Goal: Transaction & Acquisition: Download file/media

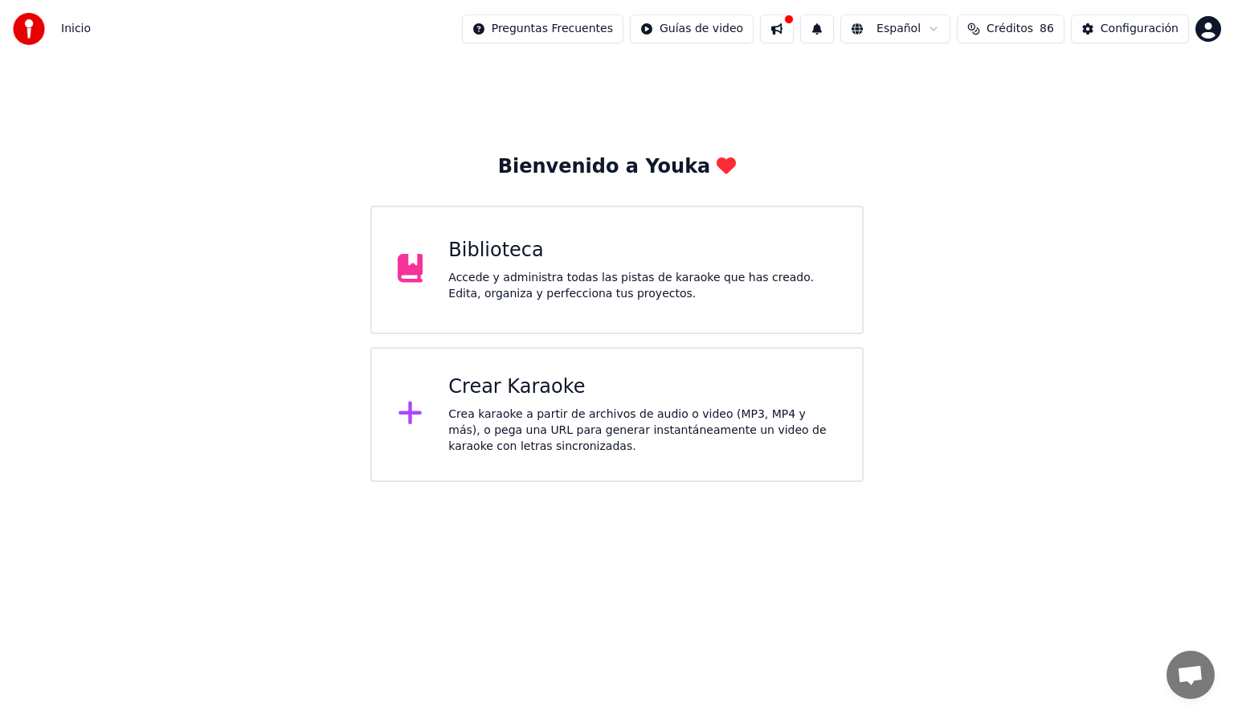
click at [543, 301] on div "Accede y administra todas las pistas de karaoke que has creado. Edita, organiza…" at bounding box center [642, 286] width 388 height 32
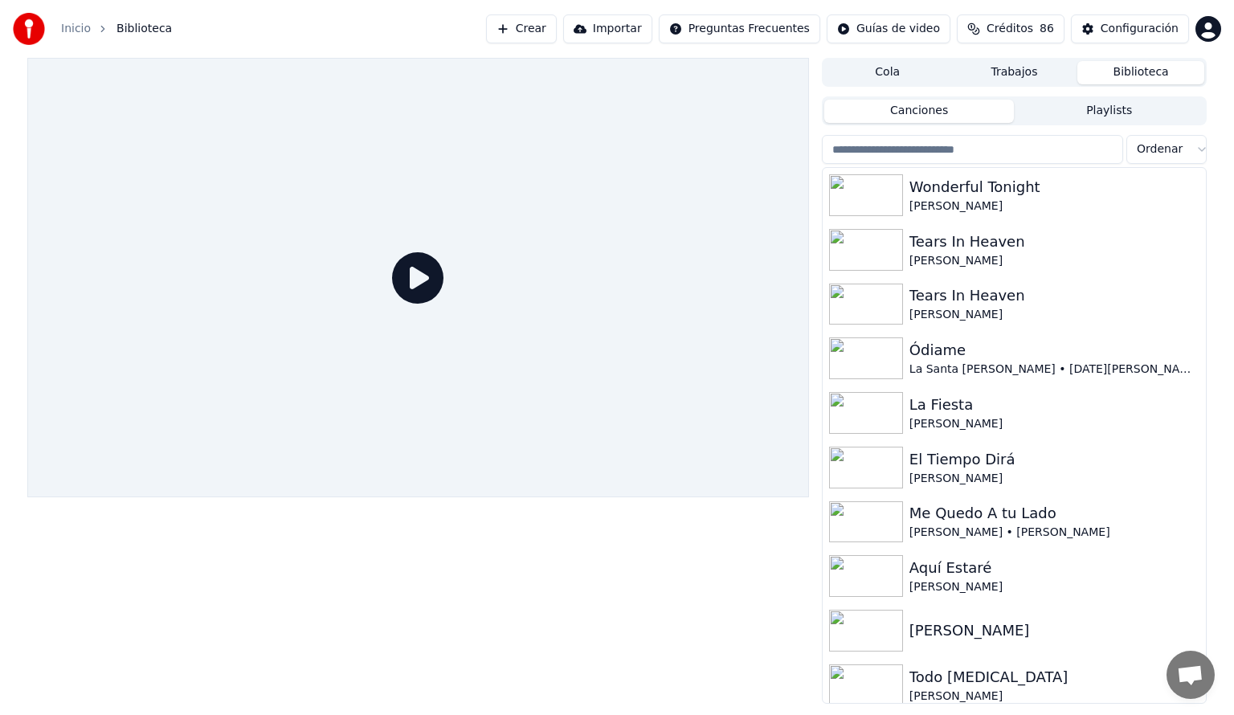
click at [851, 149] on input "search" at bounding box center [972, 149] width 301 height 29
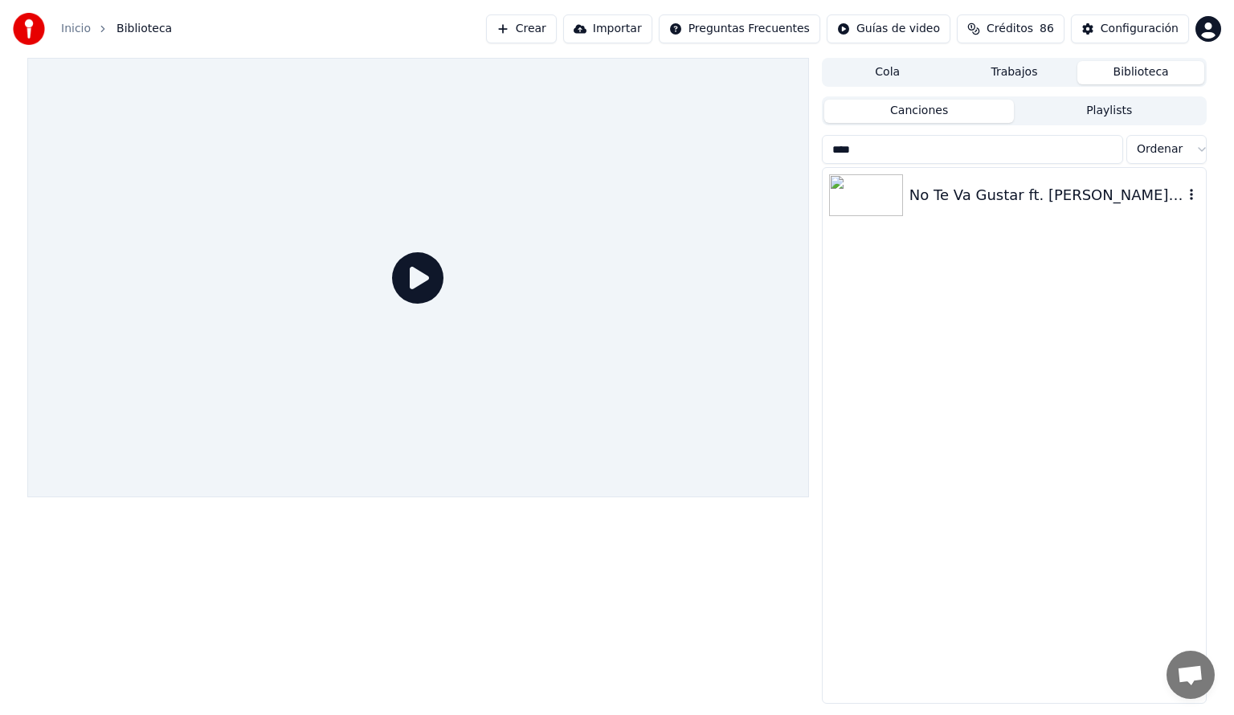
click at [897, 194] on img at bounding box center [866, 195] width 74 height 42
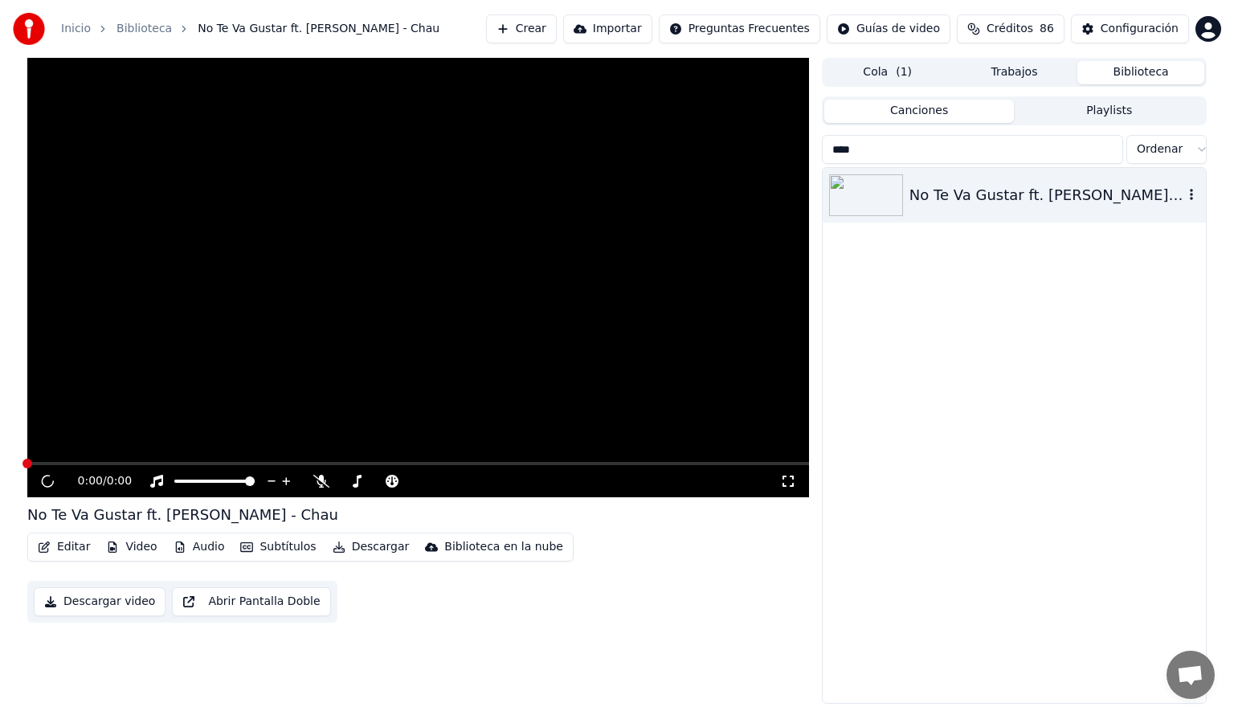
click at [897, 194] on img at bounding box center [866, 195] width 74 height 42
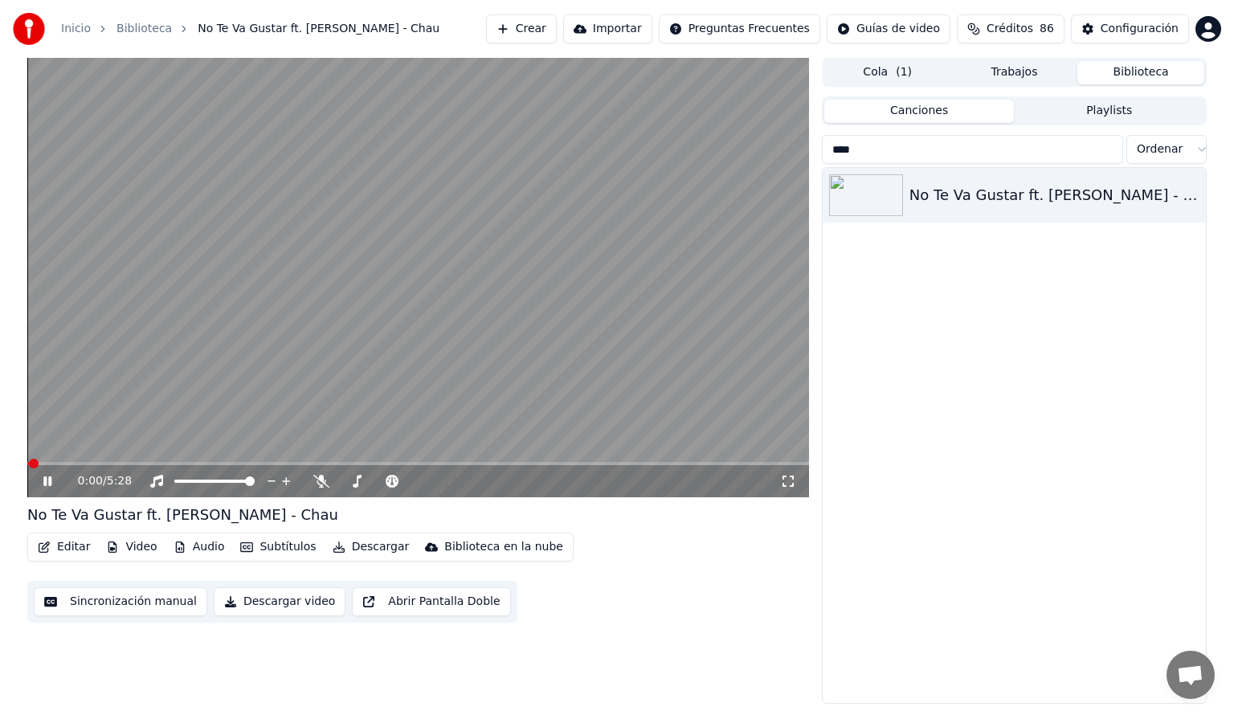
click at [202, 550] on button "Audio" at bounding box center [199, 547] width 64 height 22
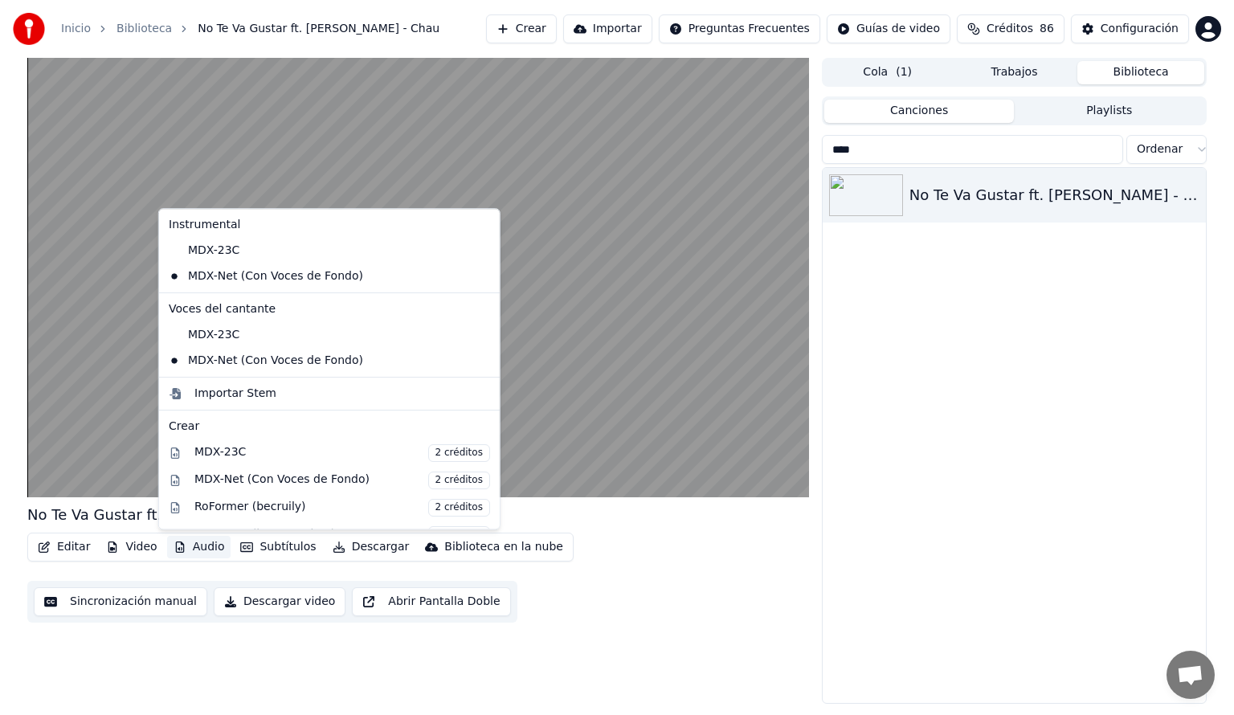
click at [199, 696] on div "No Te Va Gustar ft. [PERSON_NAME] - Chau Editar Video Audio Subtítulos Descarga…" at bounding box center [417, 381] width 781 height 646
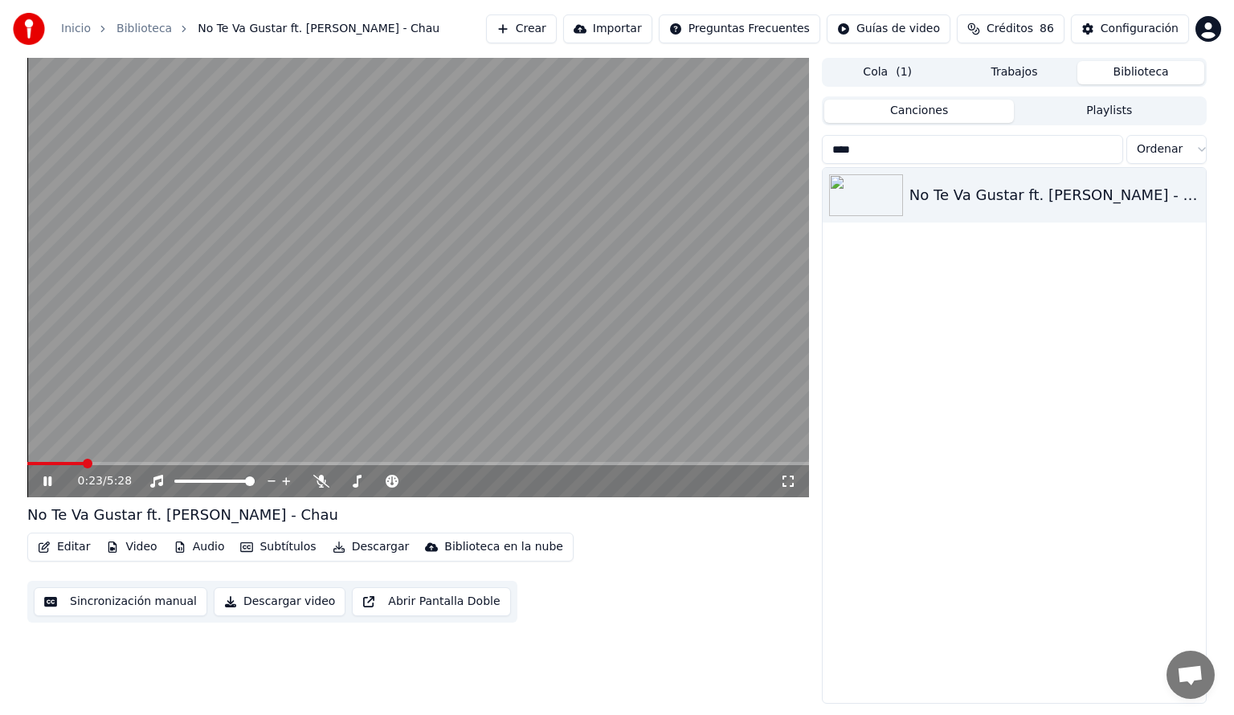
click at [131, 465] on span at bounding box center [417, 463] width 781 height 3
click at [201, 465] on span at bounding box center [417, 463] width 781 height 3
click at [50, 475] on icon at bounding box center [59, 481] width 38 height 13
click at [899, 151] on input "****" at bounding box center [972, 149] width 301 height 29
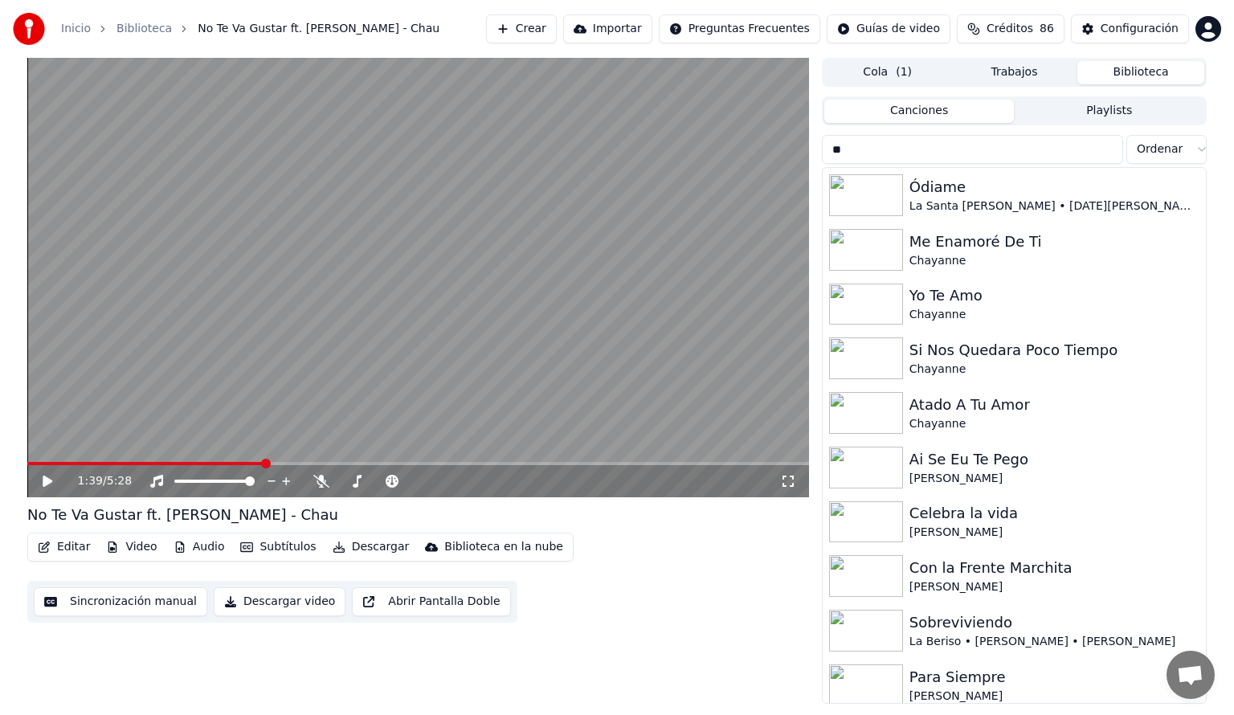
type input "*"
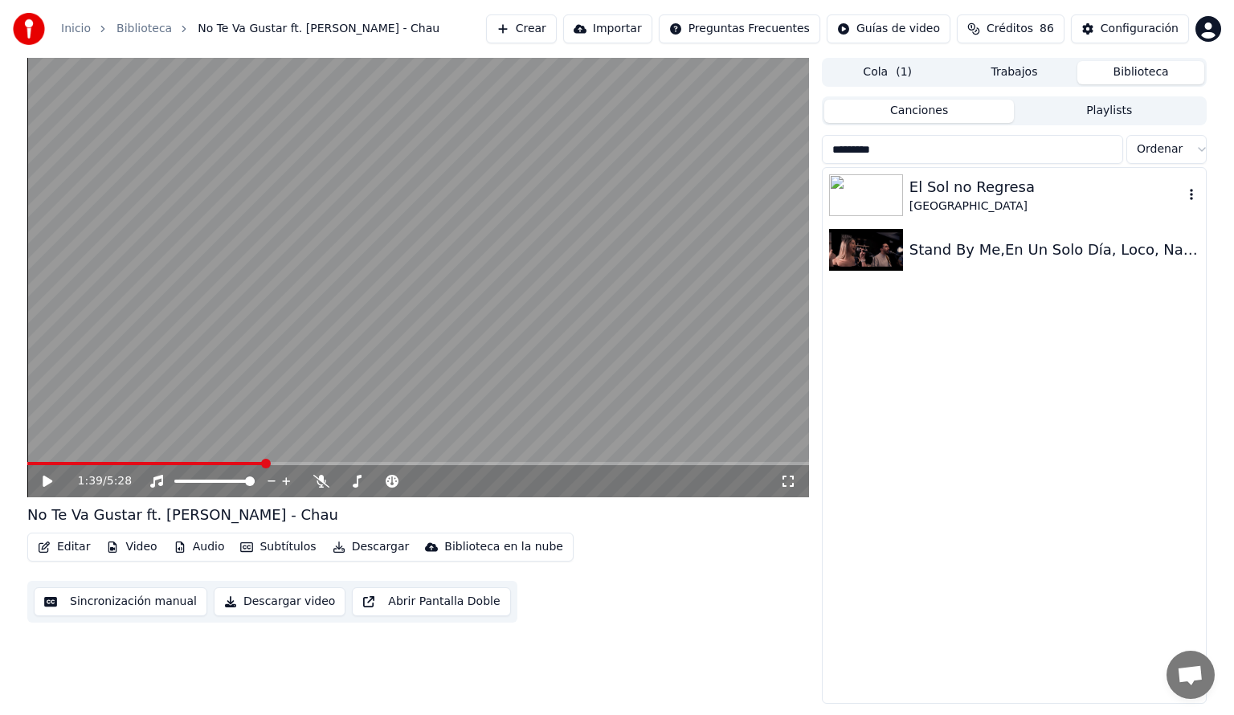
click at [867, 202] on img at bounding box center [866, 195] width 74 height 42
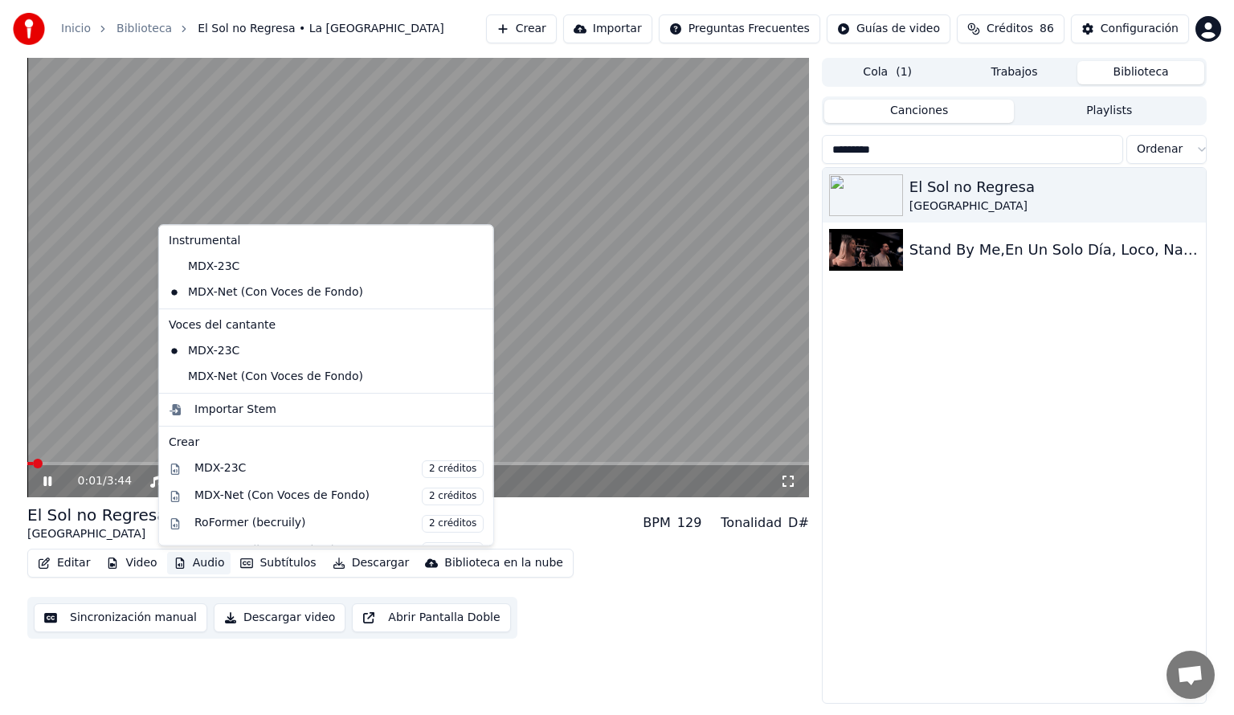
click at [199, 561] on button "Audio" at bounding box center [199, 563] width 64 height 22
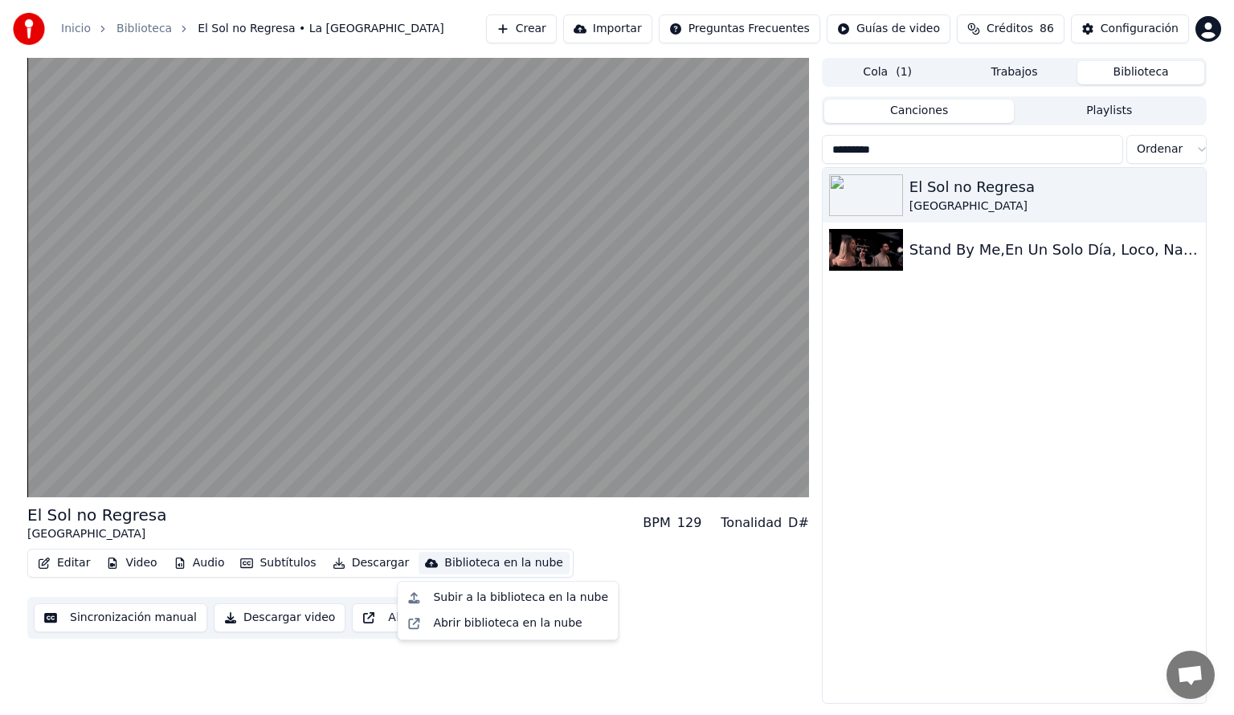
click at [665, 612] on div "Editar Video Audio Subtítulos Descargar Biblioteca en la nube Sincronización ma…" at bounding box center [417, 594] width 781 height 90
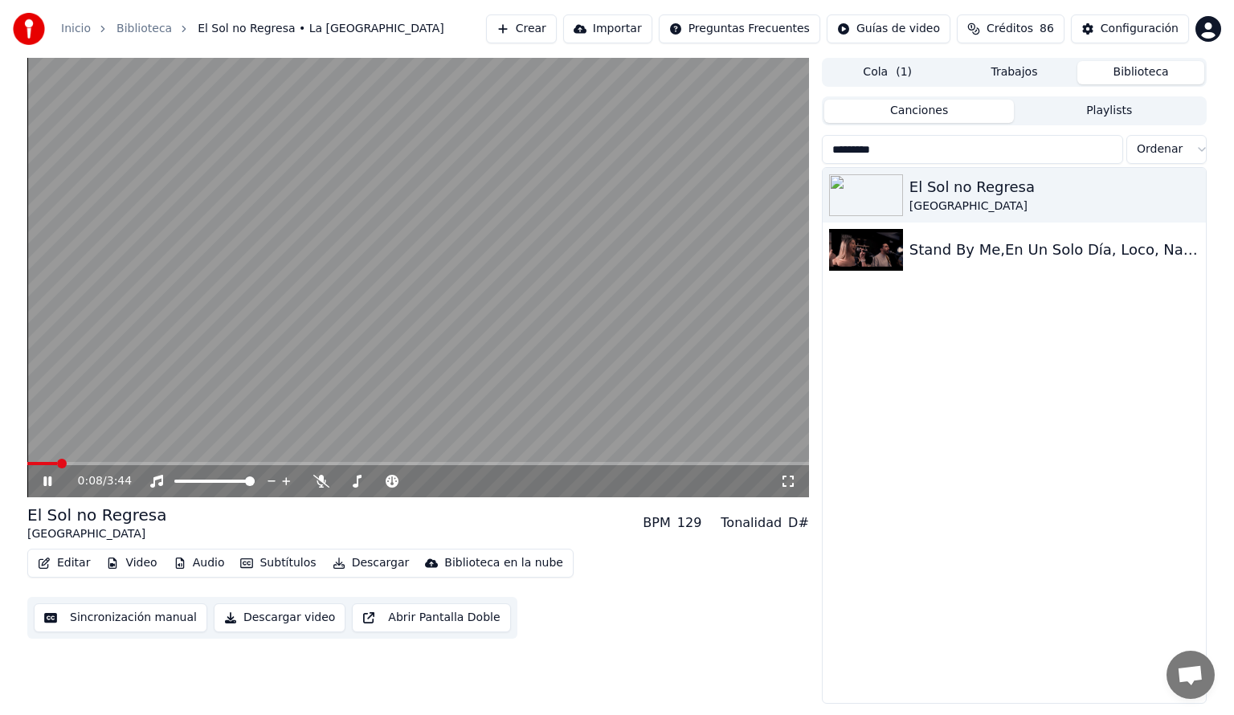
click at [100, 466] on div "0:08 / 3:44" at bounding box center [417, 481] width 781 height 32
click at [109, 463] on span at bounding box center [417, 463] width 781 height 3
click at [181, 463] on span at bounding box center [417, 463] width 781 height 3
click at [211, 462] on span at bounding box center [417, 463] width 781 height 3
click at [233, 463] on span at bounding box center [417, 463] width 781 height 3
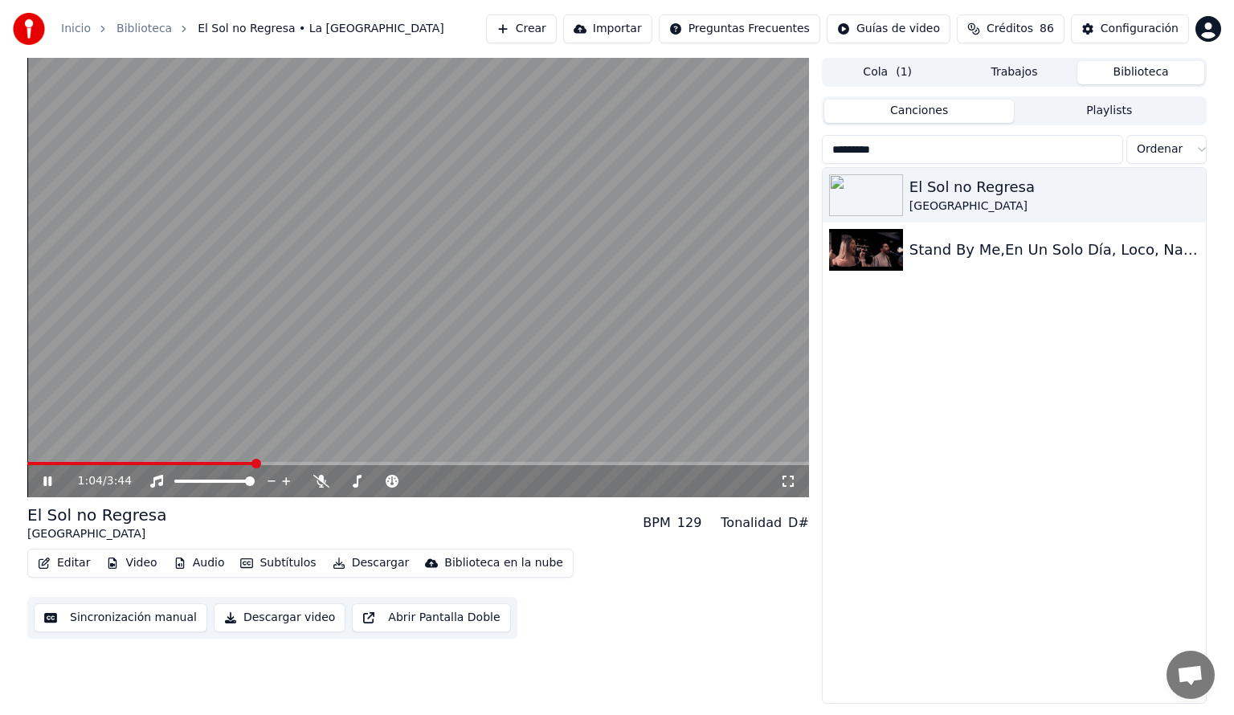
click at [196, 564] on button "Audio" at bounding box center [199, 563] width 64 height 22
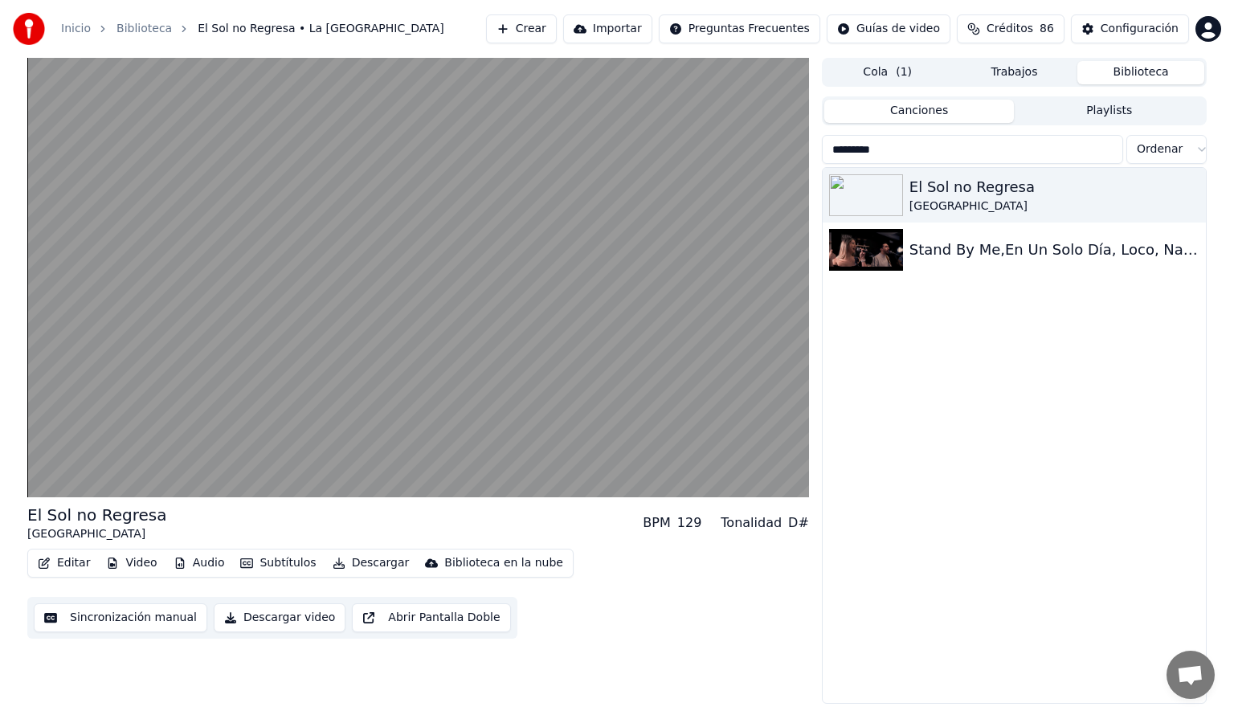
click at [666, 603] on div "Editar Video Audio Subtítulos Descargar Biblioteca en la nube Sincronización ma…" at bounding box center [417, 594] width 781 height 90
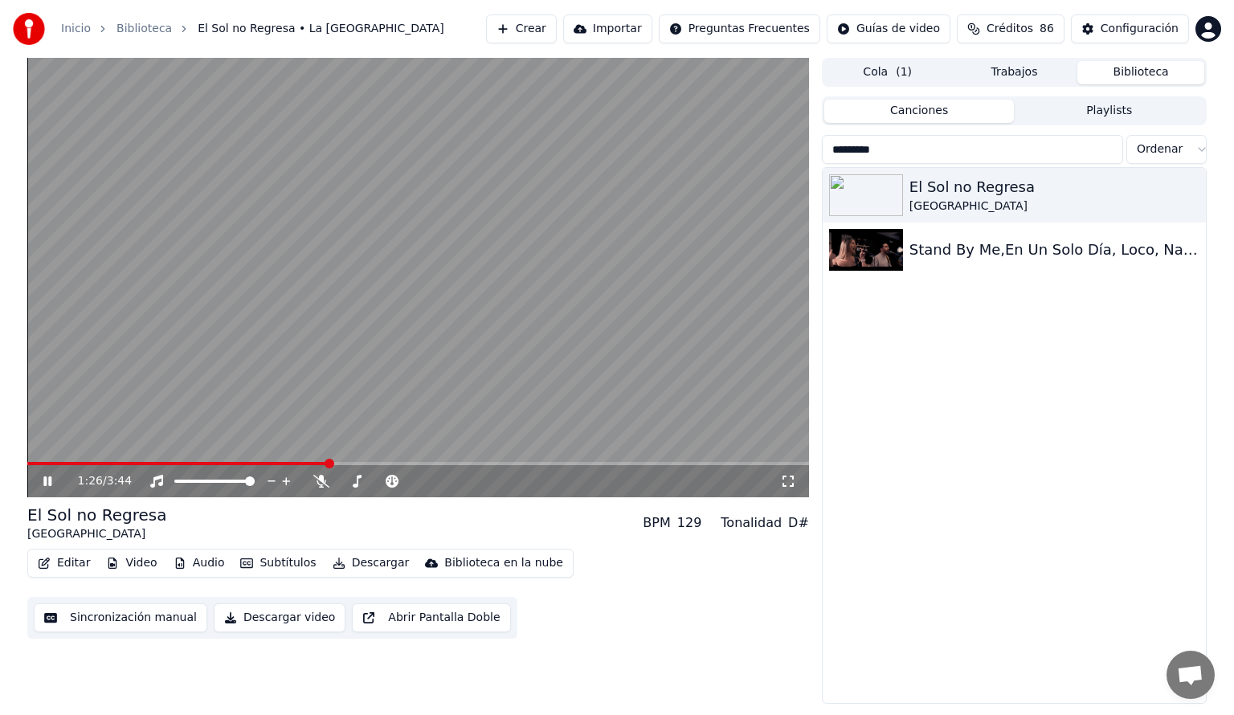
click at [350, 463] on span at bounding box center [417, 463] width 781 height 3
click at [390, 463] on span at bounding box center [417, 463] width 781 height 3
click at [420, 465] on span at bounding box center [417, 463] width 781 height 3
click at [511, 463] on span at bounding box center [417, 463] width 781 height 3
click at [581, 462] on span at bounding box center [417, 463] width 781 height 3
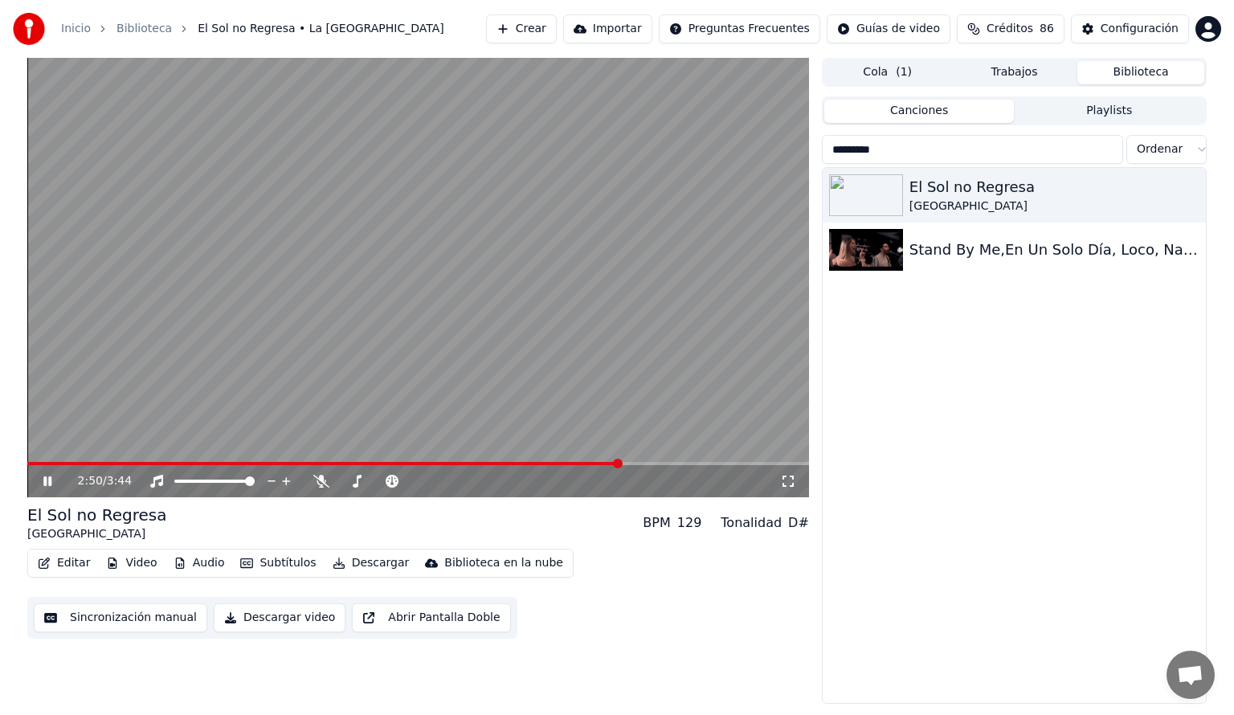
click at [621, 463] on span at bounding box center [417, 463] width 781 height 3
click at [606, 463] on span at bounding box center [316, 463] width 579 height 3
click at [47, 479] on icon at bounding box center [59, 481] width 38 height 13
click at [905, 153] on input "*********" at bounding box center [972, 149] width 301 height 29
type input "*"
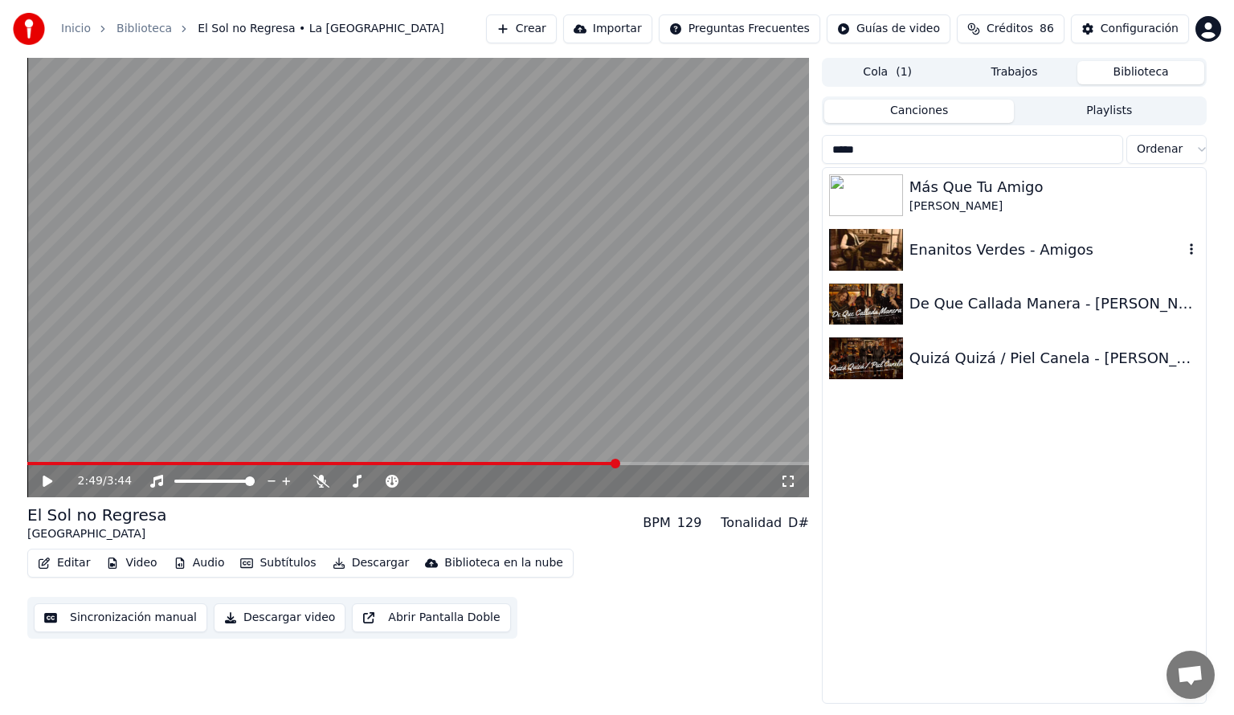
type input "*****"
click at [865, 249] on img at bounding box center [866, 250] width 74 height 42
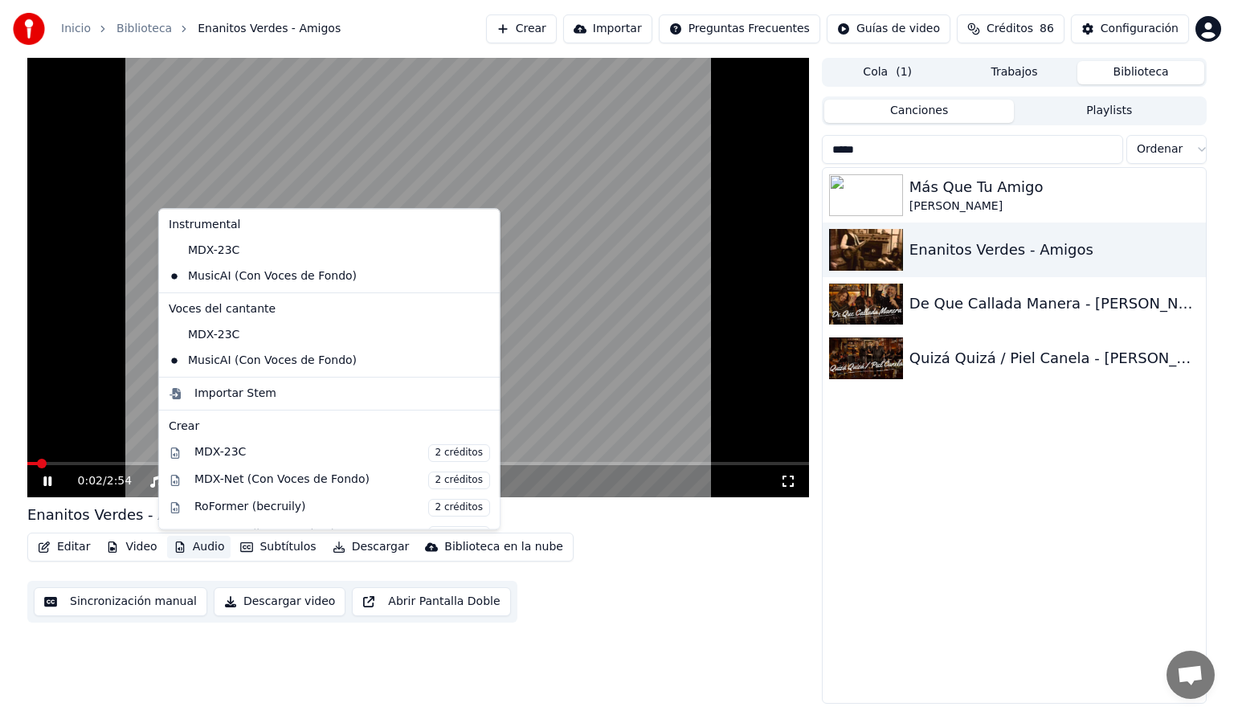
click at [195, 546] on button "Audio" at bounding box center [199, 547] width 64 height 22
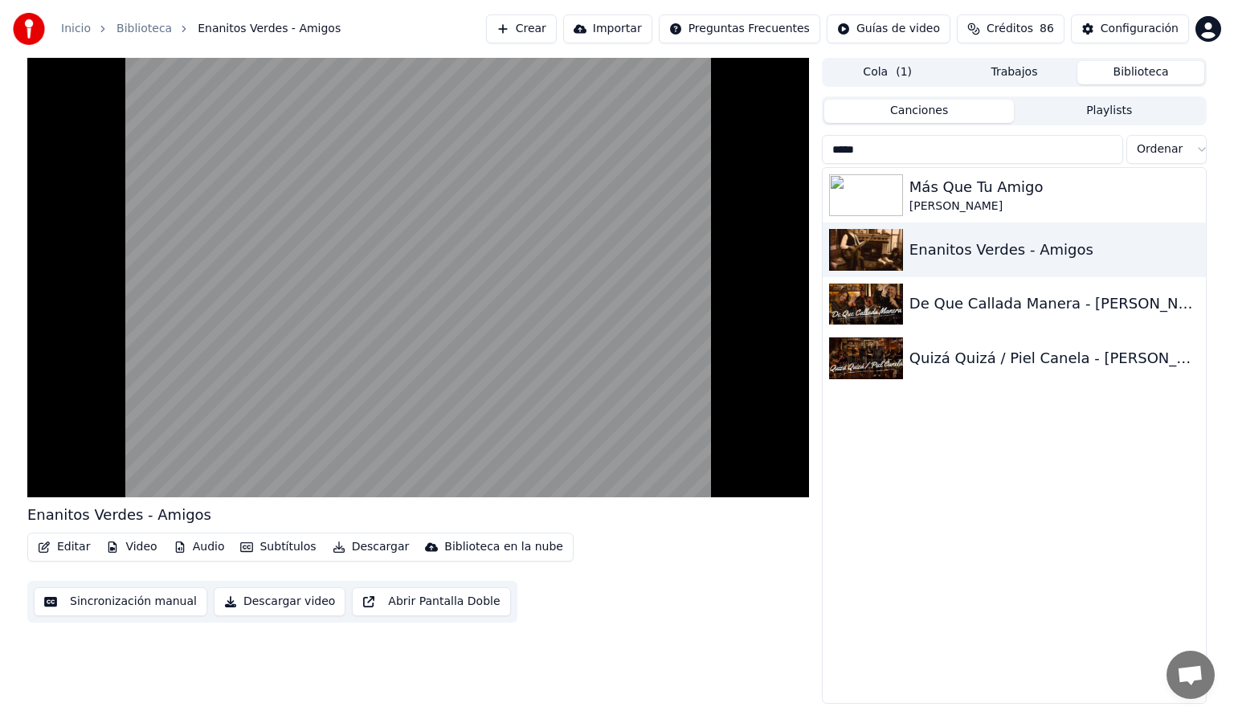
click at [221, 644] on div "Enanitos Verdes - Amigos Editar Video Audio Subtítulos Descargar Biblioteca en …" at bounding box center [417, 381] width 781 height 646
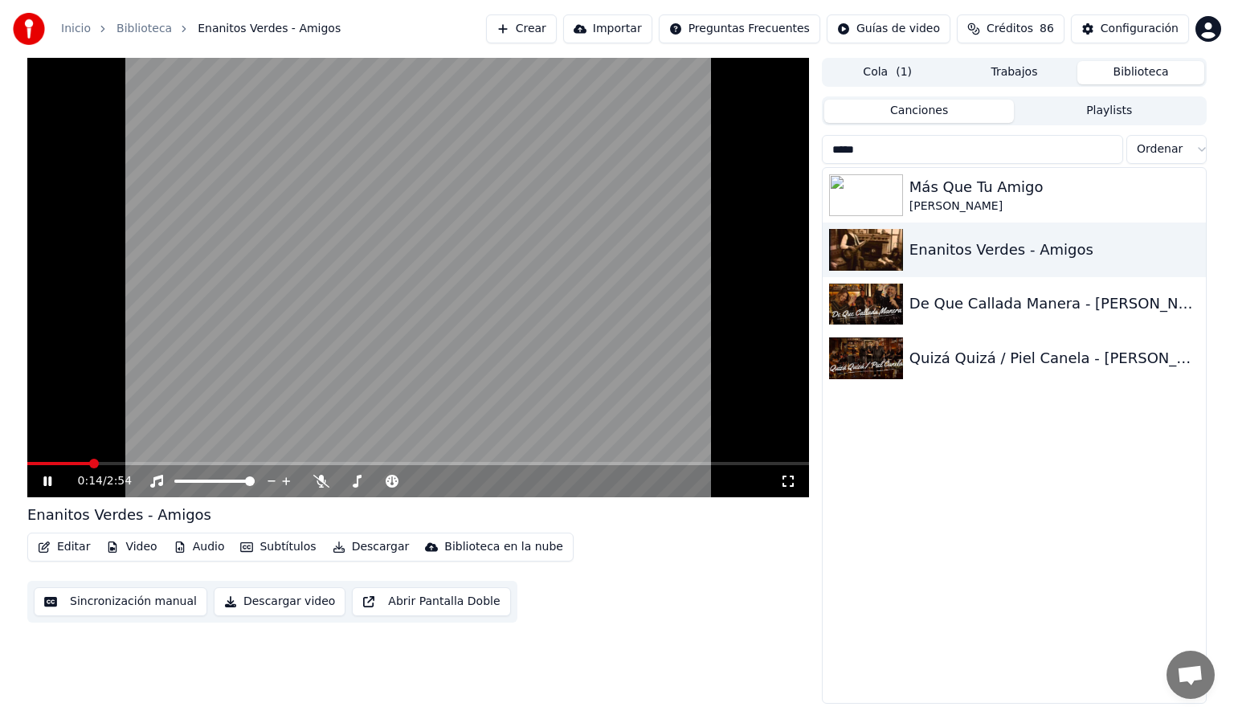
click at [92, 462] on span at bounding box center [417, 463] width 781 height 3
click at [133, 465] on span at bounding box center [417, 463] width 781 height 3
click at [165, 463] on span at bounding box center [417, 463] width 781 height 3
click at [191, 464] on span at bounding box center [417, 463] width 781 height 3
click at [177, 463] on span at bounding box center [103, 463] width 152 height 3
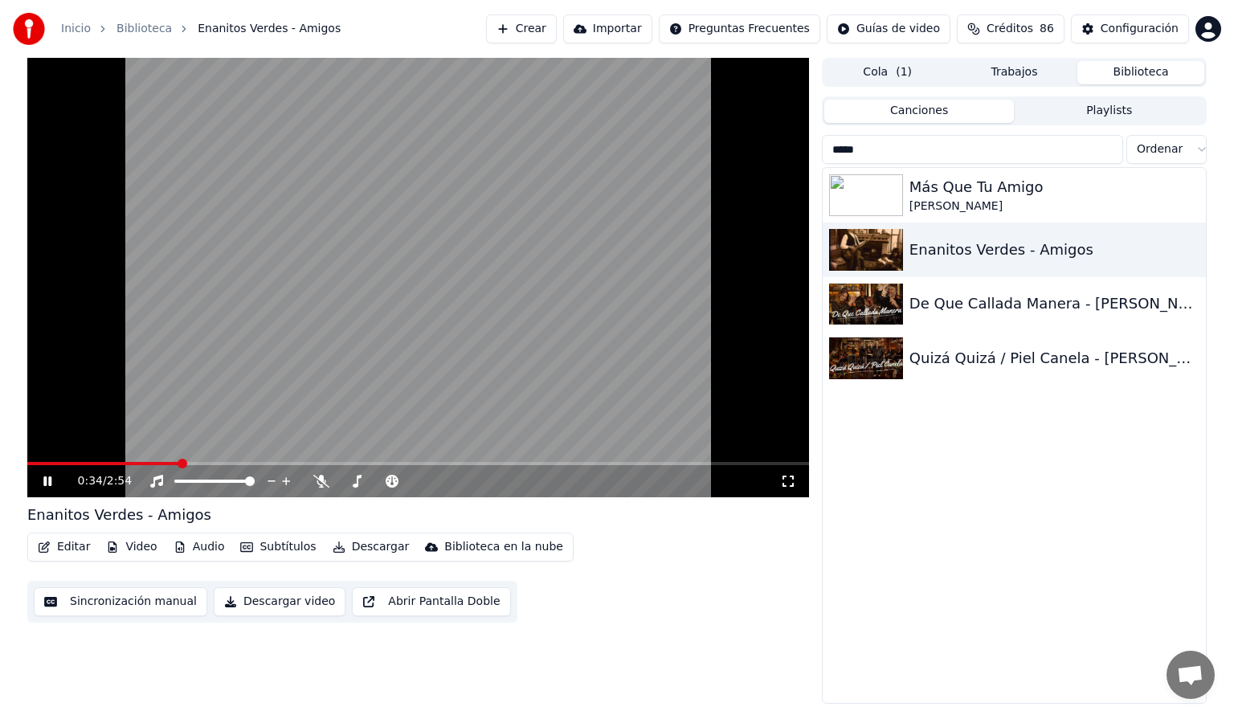
click at [177, 463] on span at bounding box center [103, 463] width 152 height 3
click at [42, 480] on icon at bounding box center [59, 481] width 38 height 13
click at [44, 480] on icon at bounding box center [48, 480] width 10 height 11
click at [176, 463] on span at bounding box center [122, 463] width 190 height 3
click at [135, 464] on span at bounding box center [81, 463] width 108 height 3
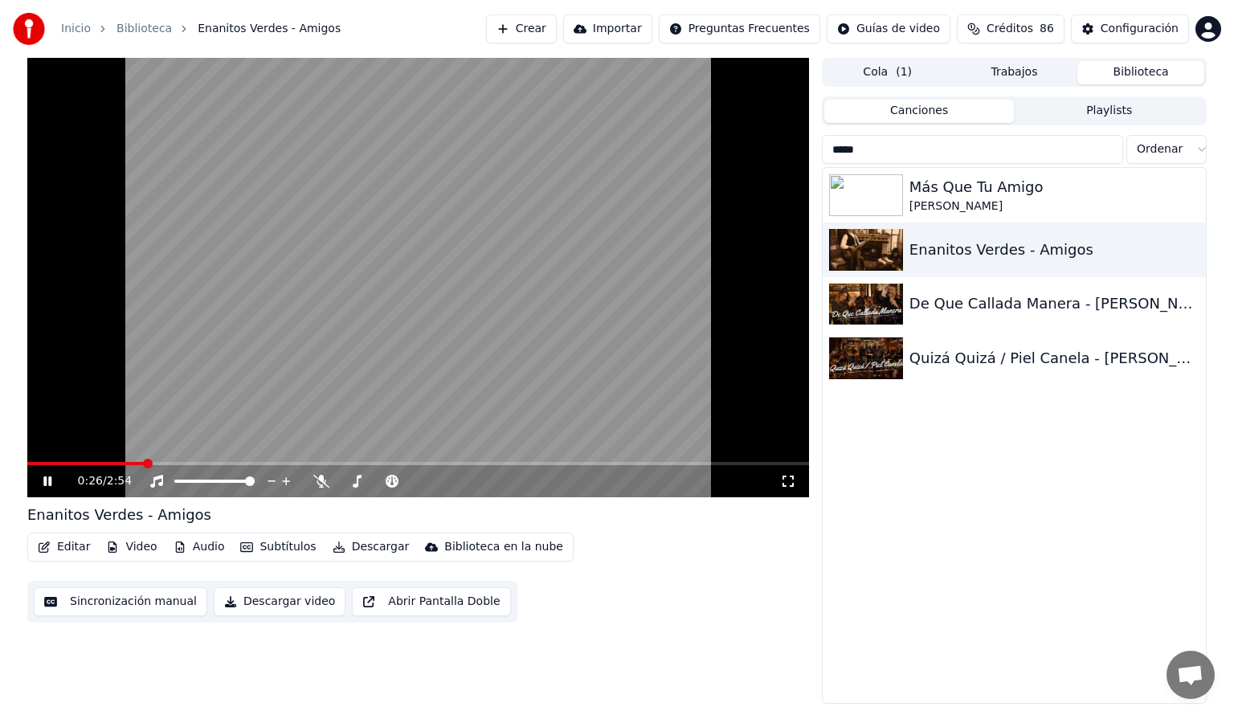
click at [76, 463] on span at bounding box center [85, 463] width 117 height 3
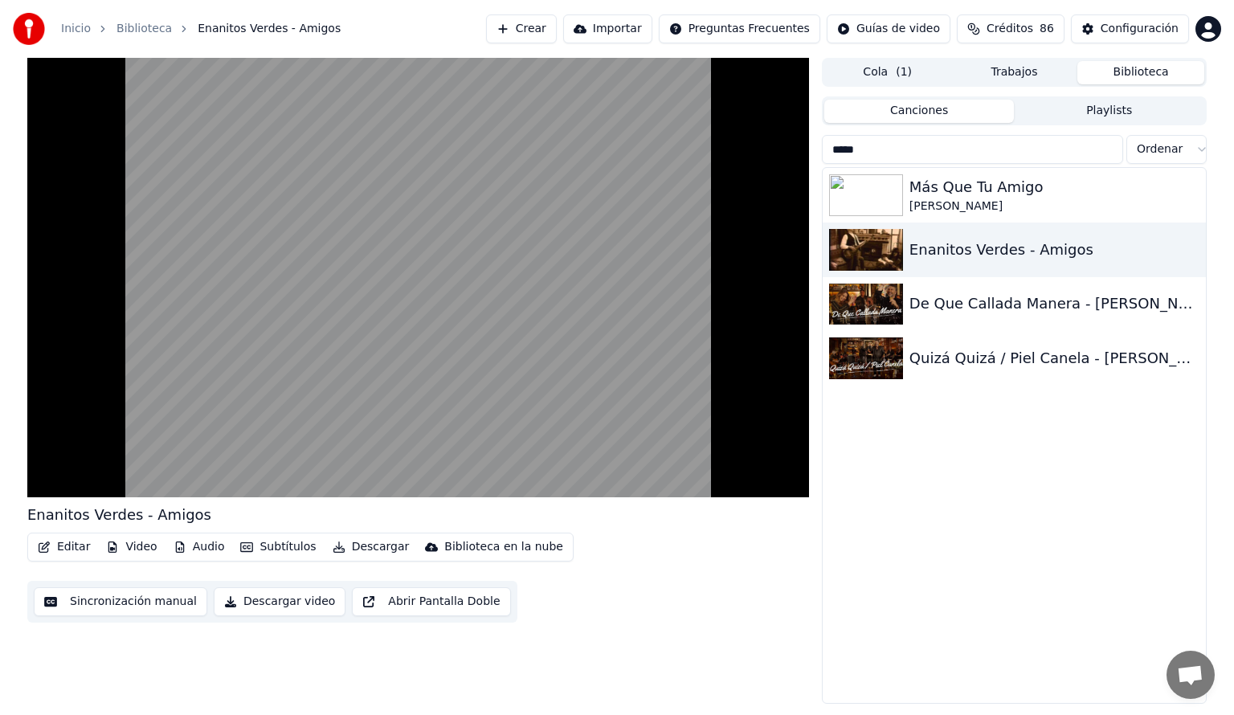
click at [363, 543] on button "Descargar" at bounding box center [371, 547] width 90 height 22
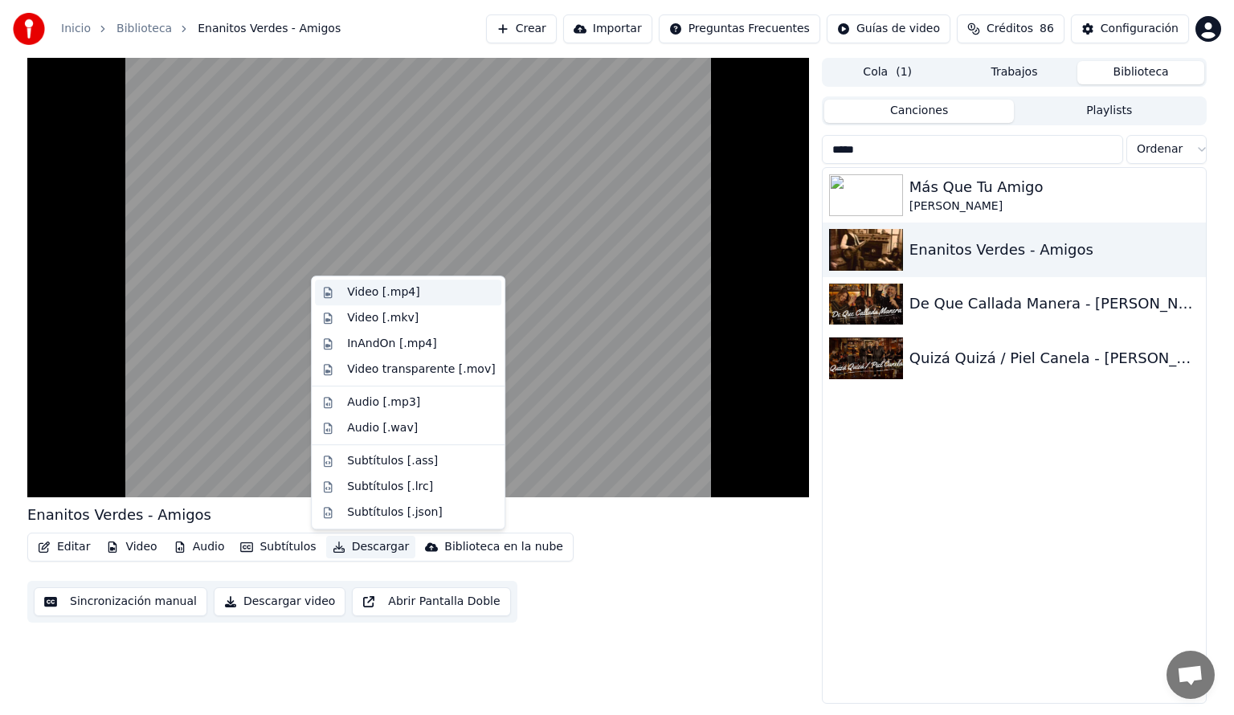
click at [388, 289] on div "Video [.mp4]" at bounding box center [383, 292] width 72 height 16
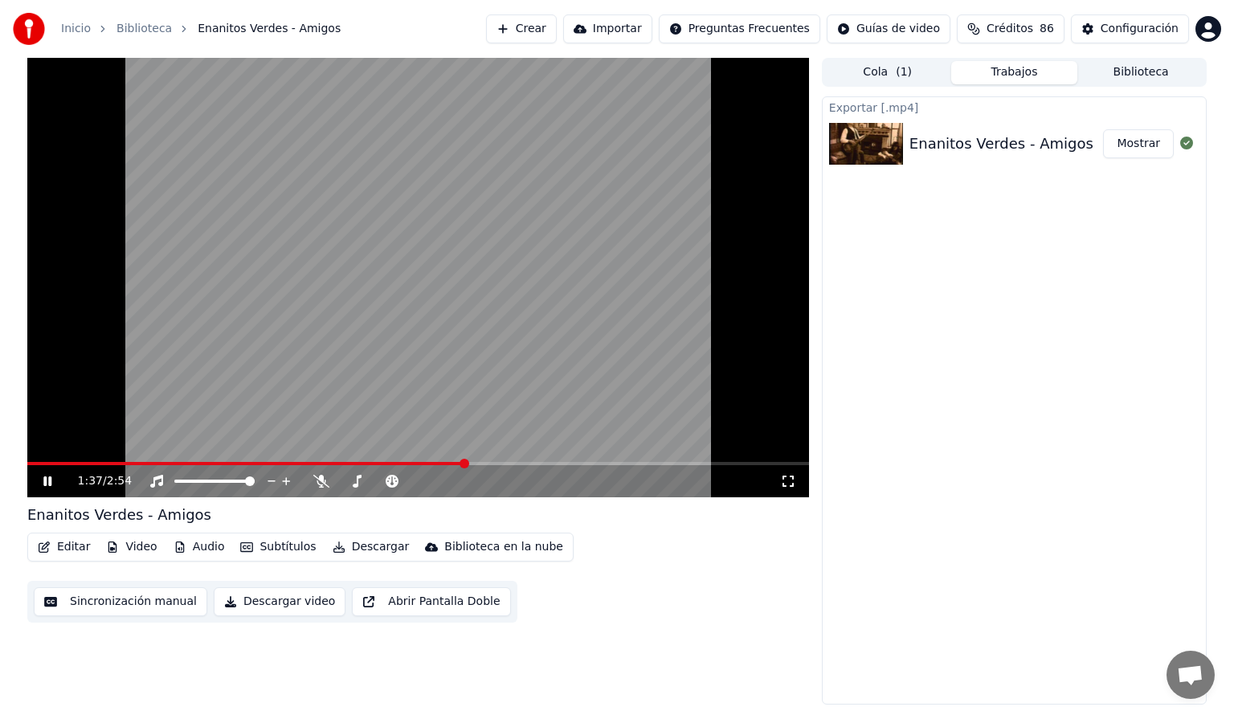
click at [1136, 145] on button "Mostrar" at bounding box center [1138, 143] width 71 height 29
click at [658, 556] on div "Editar Video Audio Subtítulos Descargar Biblioteca en la nube Sincronización ma…" at bounding box center [417, 577] width 781 height 90
click at [46, 482] on icon at bounding box center [47, 481] width 8 height 10
